Goal: Information Seeking & Learning: Learn about a topic

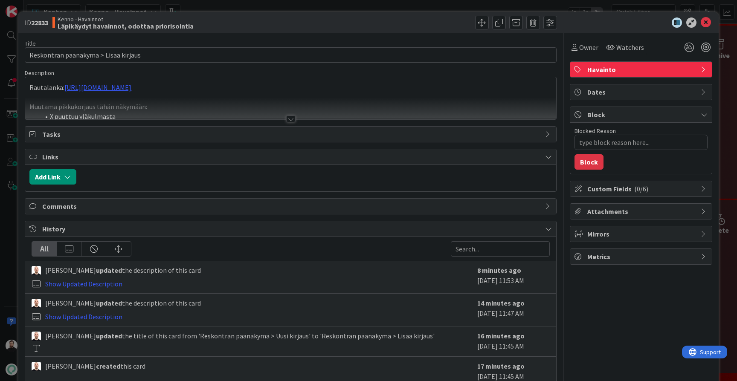
click at [294, 117] on div at bounding box center [290, 119] width 9 height 7
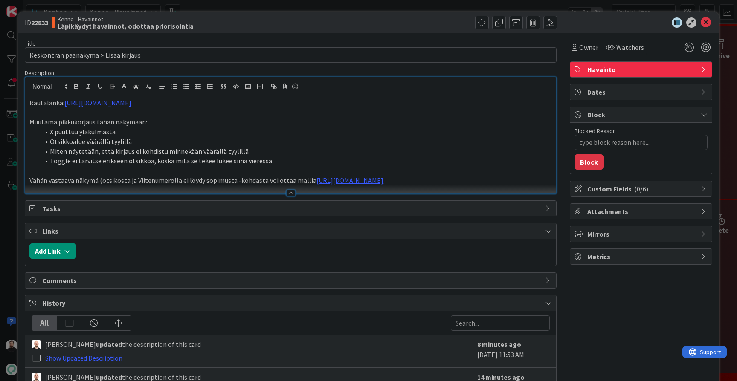
type textarea "x"
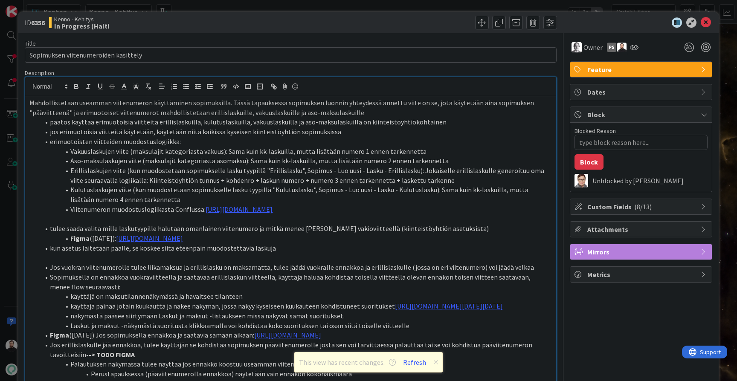
click at [8, 249] on div "ID 6356 Kenno - Kehitys In Progress (Halti Title 36 / 128 Sopimuksen viitenumer…" at bounding box center [368, 190] width 737 height 381
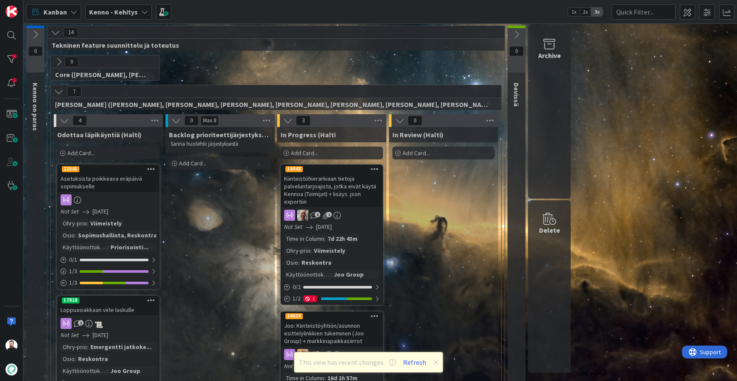
click at [116, 11] on b "Kenno - Kehitys" at bounding box center [113, 12] width 49 height 9
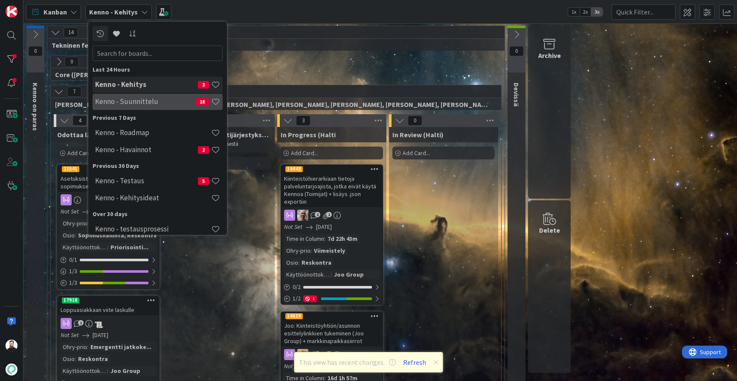
click at [144, 102] on h4 "Kenno - Suunnittelu" at bounding box center [145, 101] width 100 height 9
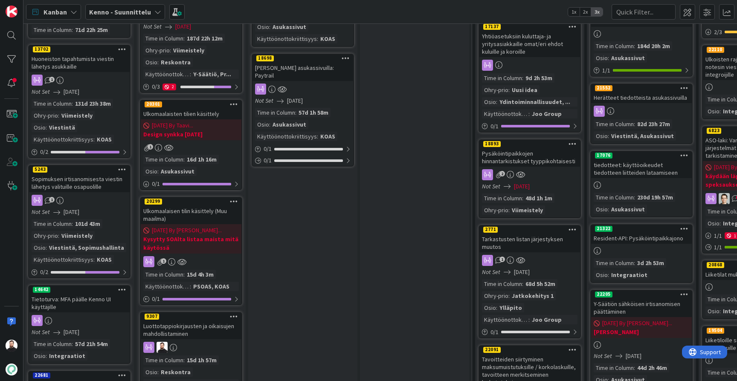
scroll to position [386, 2]
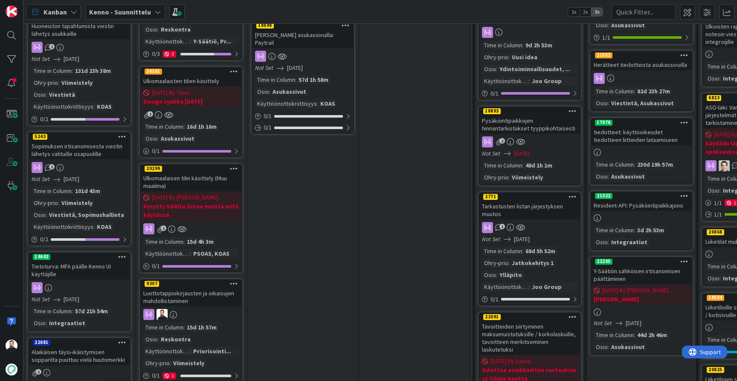
click at [193, 288] on div "Luottotappiokirjausten ja oikaisujen mahdollistaminen" at bounding box center [191, 297] width 101 height 19
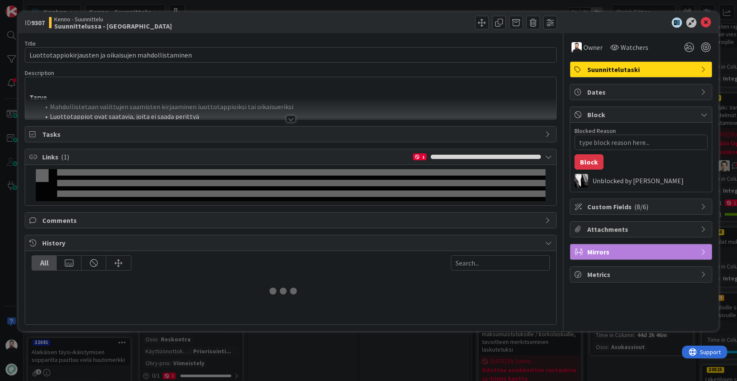
type textarea "x"
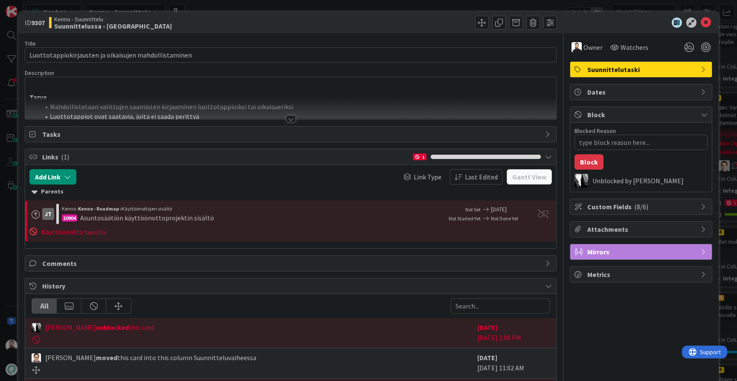
click at [292, 120] on div at bounding box center [290, 119] width 9 height 7
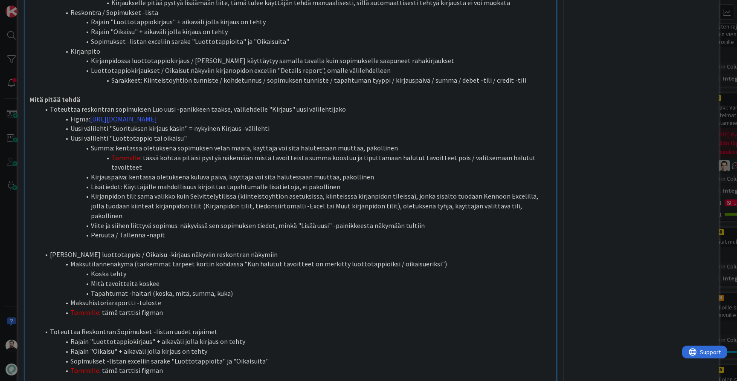
scroll to position [476, 0]
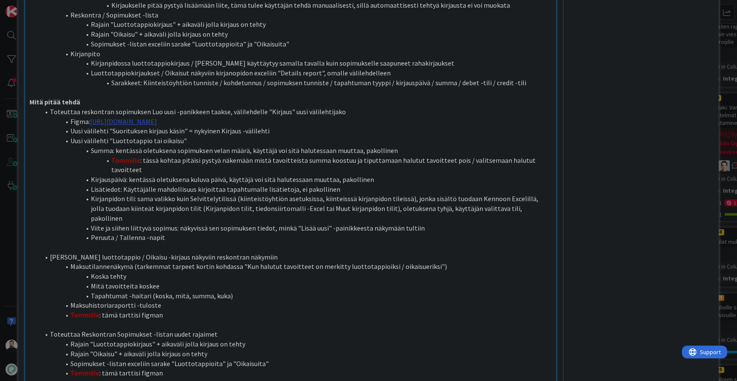
click at [157, 117] on link "[URL][DOMAIN_NAME]" at bounding box center [123, 121] width 67 height 9
click at [244, 103] on link "[URL][DOMAIN_NAME]" at bounding box center [237, 103] width 58 height 11
click at [451, 243] on p at bounding box center [290, 248] width 523 height 10
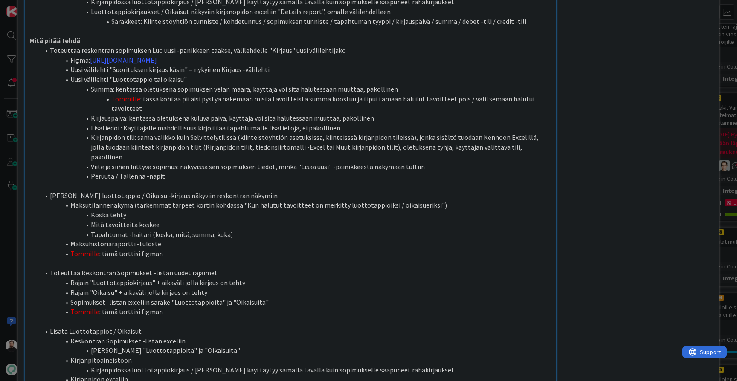
scroll to position [546, 0]
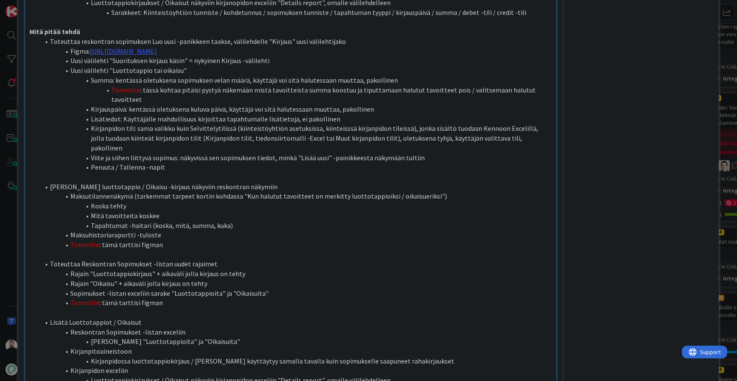
click at [404, 182] on li "[PERSON_NAME] luottotappio / Oikaisu -kirjaus näkyviin reskontran näkymiin" at bounding box center [296, 187] width 512 height 10
click at [404, 192] on li "Maksutilannenäkymä (tarkemmat tarpeet kortin kohdassa "Kun halutut tavoitteet o…" at bounding box center [296, 197] width 512 height 10
click at [424, 201] on li "Koska tehty" at bounding box center [296, 206] width 512 height 10
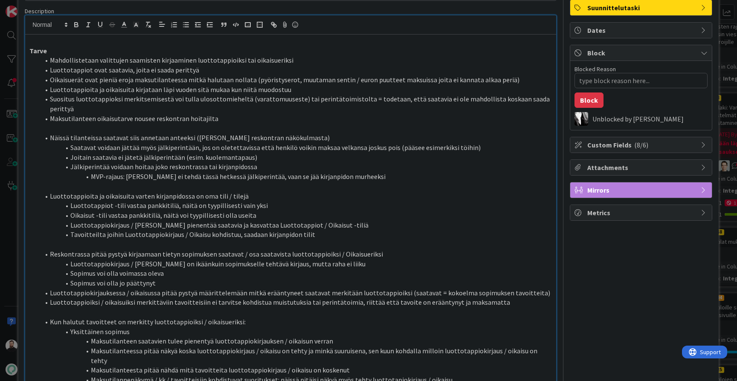
scroll to position [63, 0]
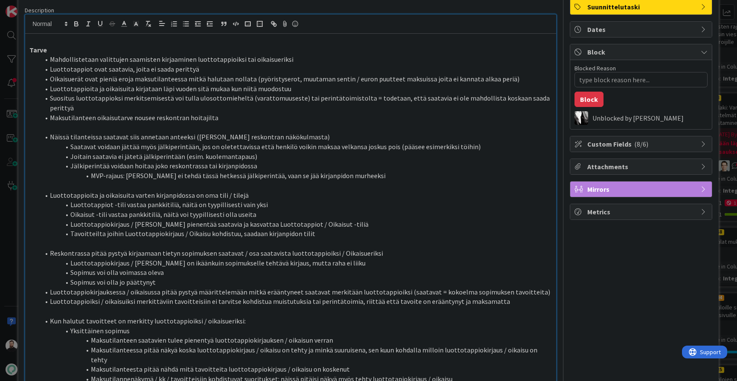
click at [514, 81] on li "Oikaisuerät ovat pieniä eroja maksutilanteessa mitkä halutaan nollata (pyöristy…" at bounding box center [296, 79] width 512 height 10
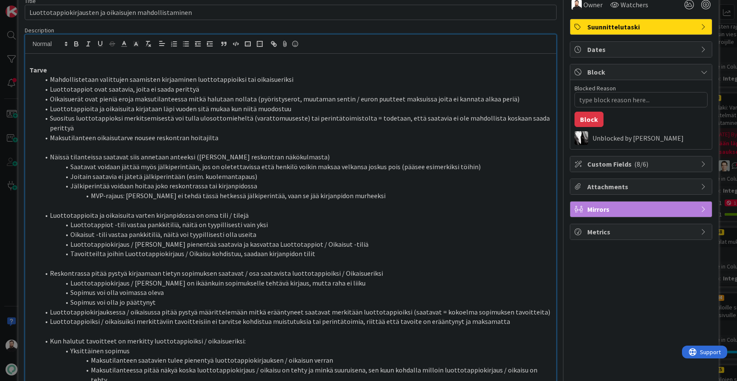
scroll to position [42, 0]
click at [479, 134] on li "Maksutilanteen oikaisutarve nousee reskontran hoitajilta" at bounding box center [296, 139] width 512 height 10
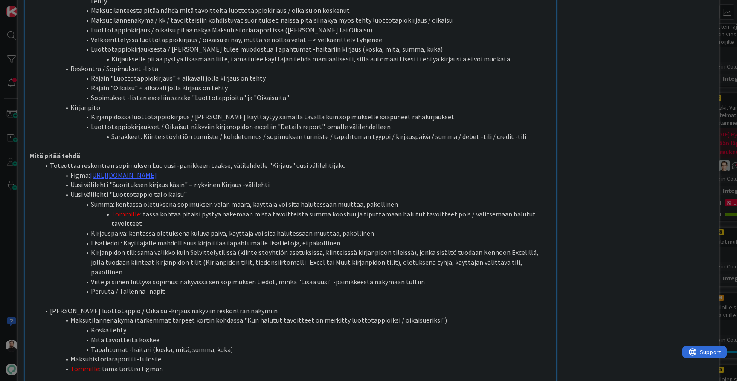
scroll to position [423, 0]
click at [253, 305] on li "[PERSON_NAME] luottotappio / Oikaisu -kirjaus näkyviin reskontran näkymiin" at bounding box center [296, 310] width 512 height 10
click at [160, 334] on li "Mitä tavoitteita koskee" at bounding box center [296, 339] width 512 height 10
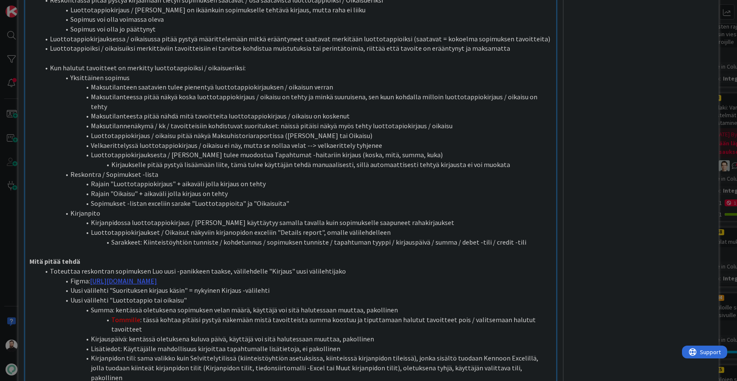
scroll to position [302, 0]
